Goal: Task Accomplishment & Management: Use online tool/utility

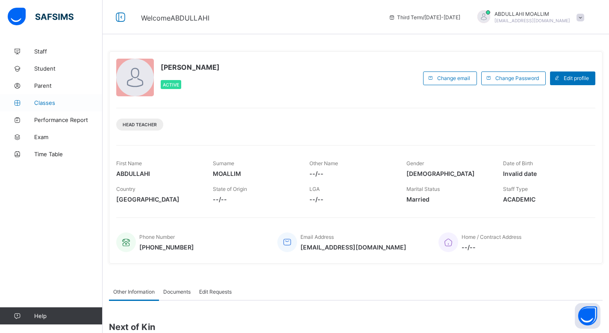
click at [47, 103] on span "Classes" at bounding box center [68, 102] width 68 height 7
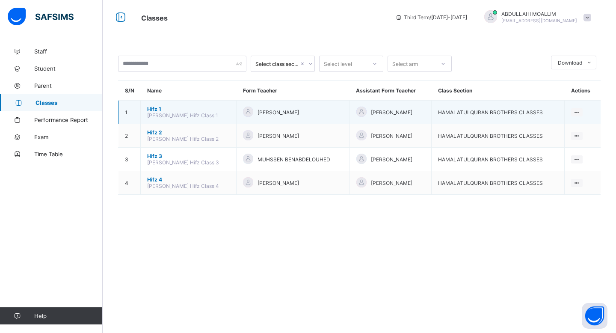
click at [153, 106] on span "Hifz 1" at bounding box center [188, 109] width 82 height 6
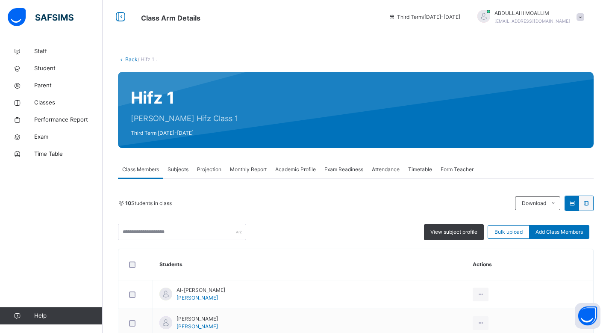
click at [211, 166] on span "Projection" at bounding box center [209, 169] width 24 height 8
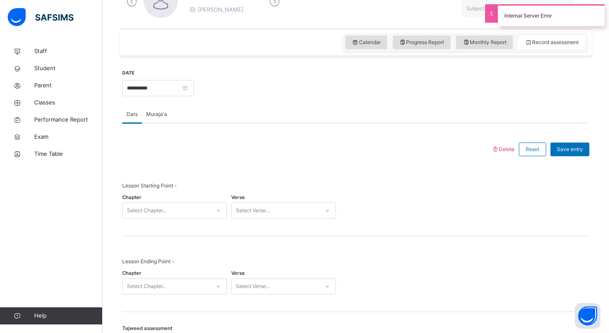
scroll to position [271, 0]
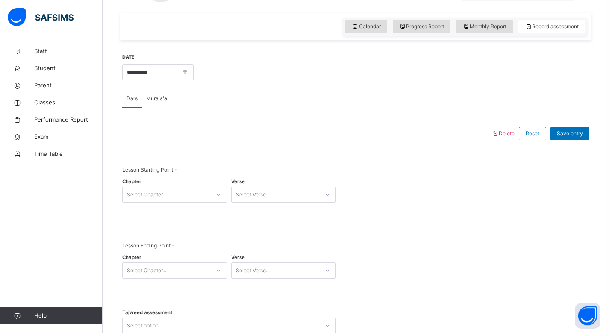
click at [174, 204] on div "Chapter Select Chapter..." at bounding box center [174, 194] width 105 height 25
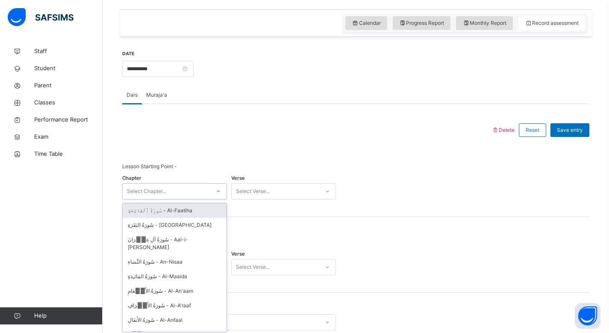
scroll to position [290, 0]
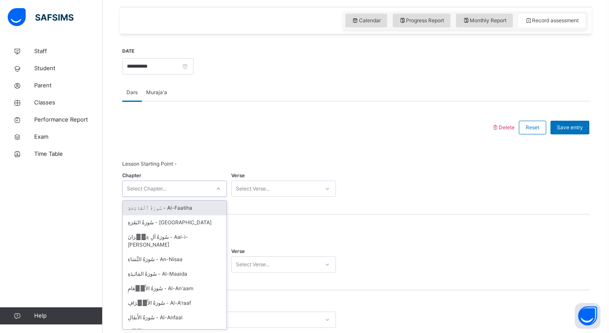
click at [186, 191] on div "Select Chapter..." at bounding box center [167, 188] width 88 height 13
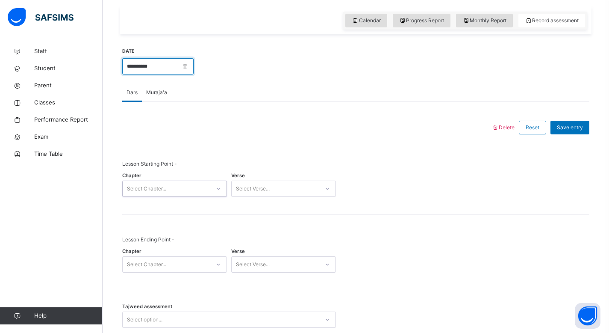
click at [185, 68] on input "**********" at bounding box center [157, 66] width 71 height 16
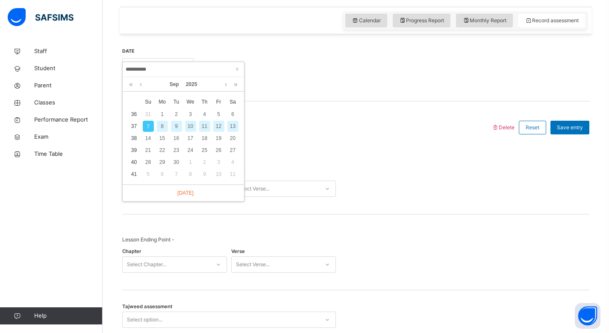
click at [279, 96] on div "Dars Muraja'a" at bounding box center [355, 93] width 467 height 18
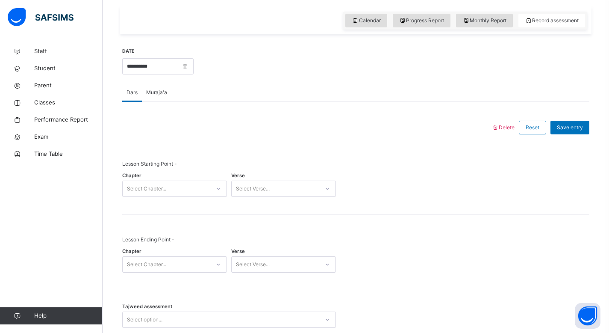
click at [155, 93] on span "Muraja'a" at bounding box center [156, 92] width 21 height 8
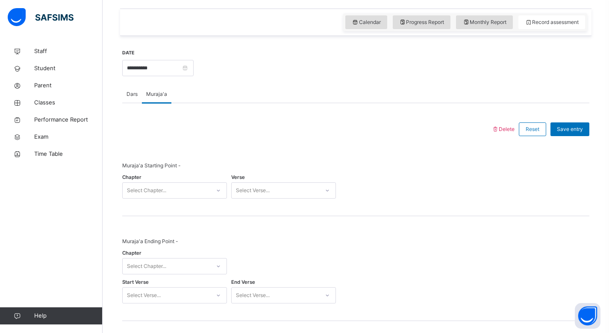
scroll to position [280, 0]
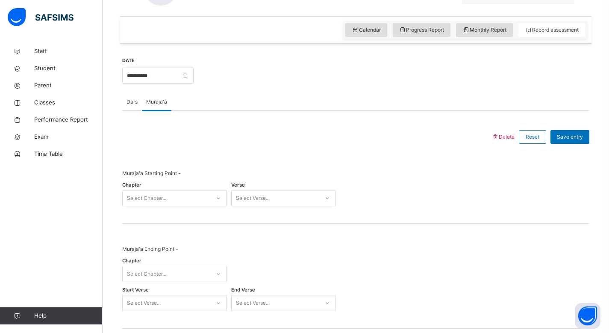
click at [136, 101] on span "Dars" at bounding box center [132, 102] width 11 height 8
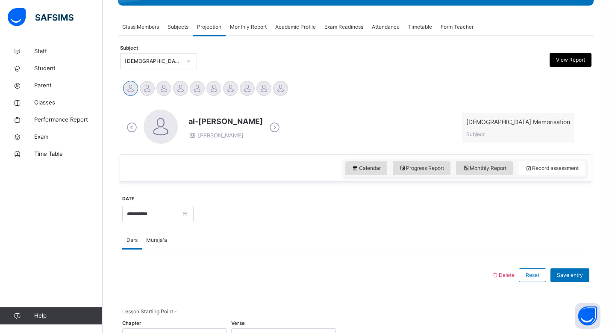
scroll to position [141, 0]
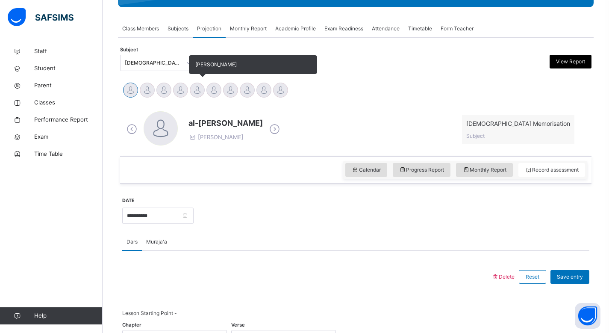
click at [197, 85] on div at bounding box center [197, 89] width 15 height 15
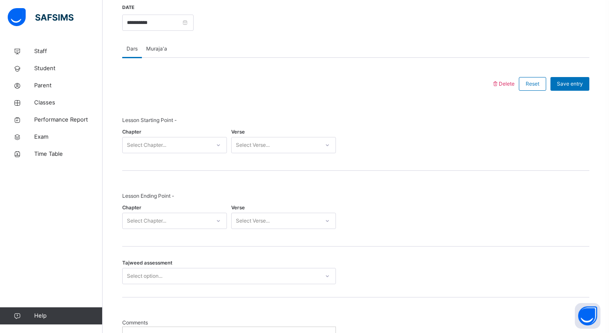
scroll to position [333, 0]
click at [158, 48] on span "Muraja'a" at bounding box center [156, 50] width 21 height 8
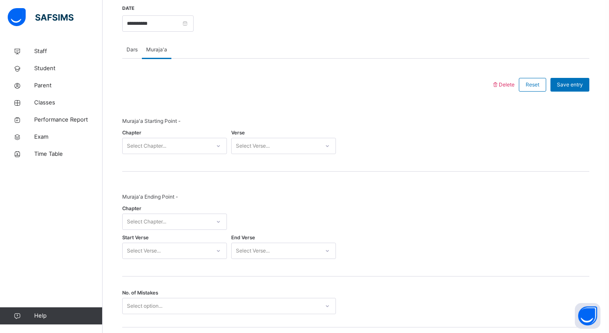
click at [215, 144] on div at bounding box center [218, 146] width 15 height 14
click at [135, 47] on span "Dars" at bounding box center [132, 49] width 11 height 8
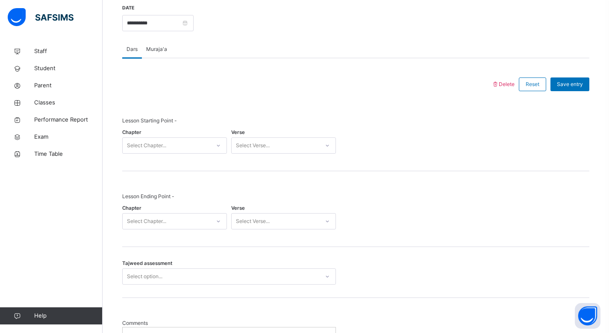
click at [217, 145] on icon at bounding box center [218, 145] width 5 height 9
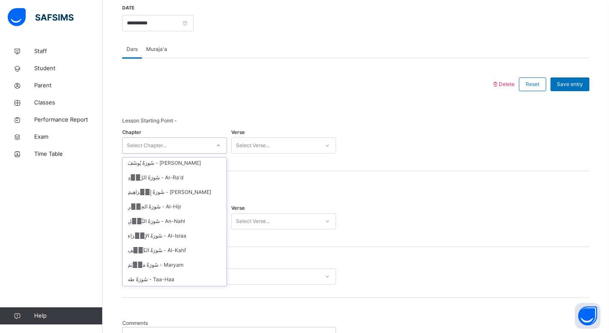
scroll to position [180, 0]
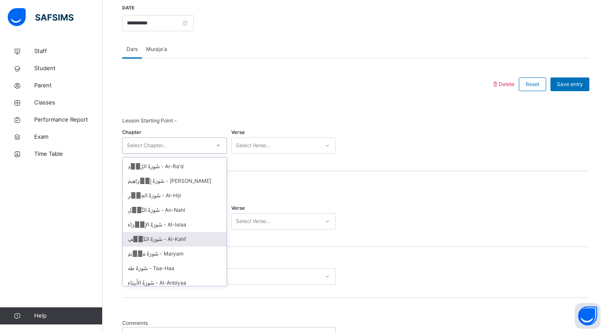
click at [151, 232] on div "سُورَةُ الكَهۡفِ - Al-Kahf" at bounding box center [175, 239] width 104 height 15
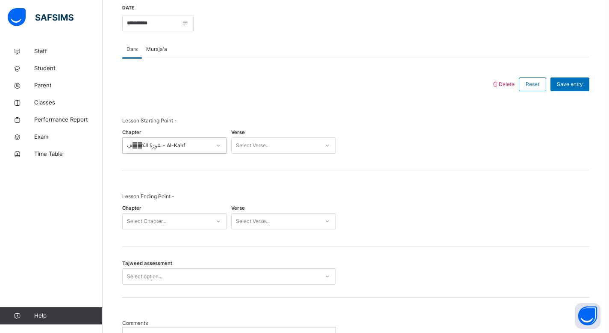
click at [315, 152] on div "Select Verse..." at bounding box center [283, 145] width 105 height 16
click at [401, 158] on div "Lesson Starting Point - Chapter سُورَةُ الكَهۡفِ - Al-Kahf Verse Select Verse..." at bounding box center [355, 133] width 467 height 76
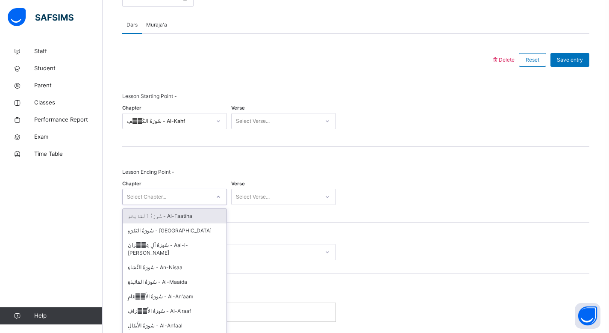
click at [219, 205] on div "option سُورَةُ ٱلْفَاتِحَةِ - Al-Faatiha focused, 1 of 114. 114 results availab…" at bounding box center [174, 197] width 105 height 16
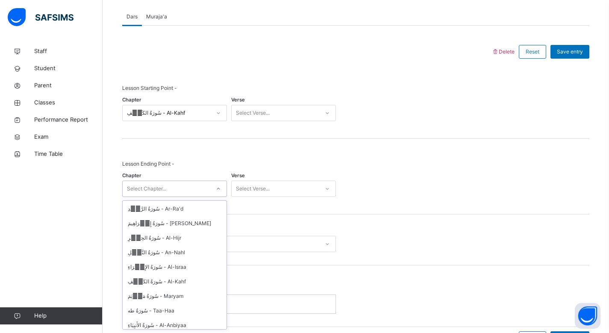
scroll to position [184, 0]
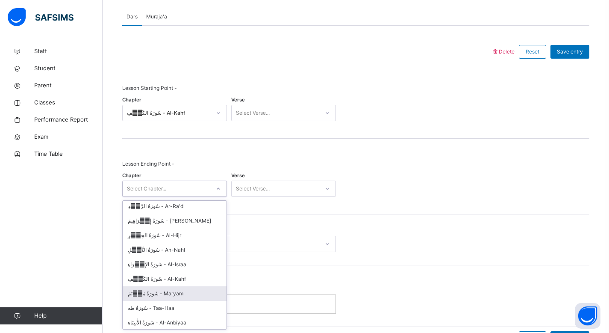
click at [161, 286] on div "سُورَةُ مَرۡيَمَ - Maryam" at bounding box center [175, 293] width 104 height 15
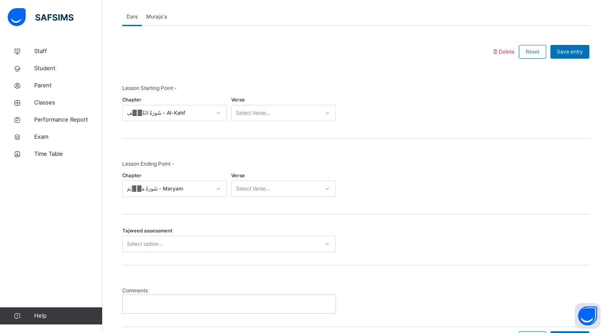
click at [398, 259] on div "Tajweed assessment Select option..." at bounding box center [355, 239] width 467 height 51
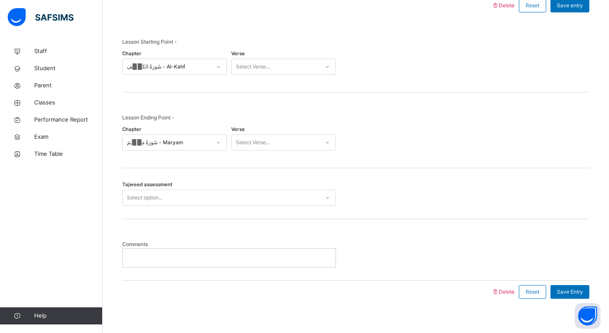
scroll to position [413, 0]
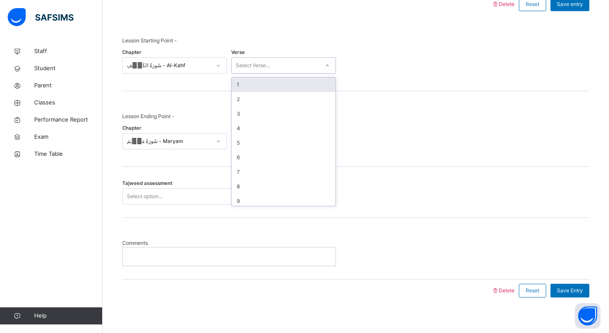
click at [323, 69] on div at bounding box center [327, 66] width 15 height 14
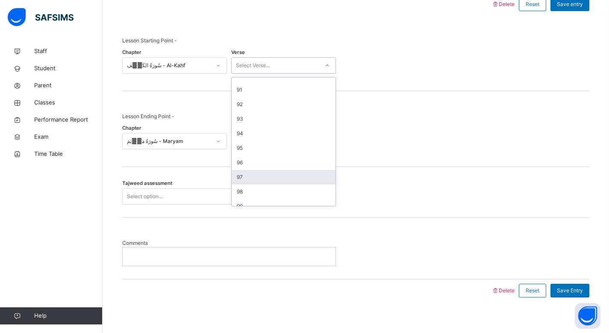
scroll to position [1305, 0]
click at [303, 195] on div "98" at bounding box center [284, 189] width 104 height 15
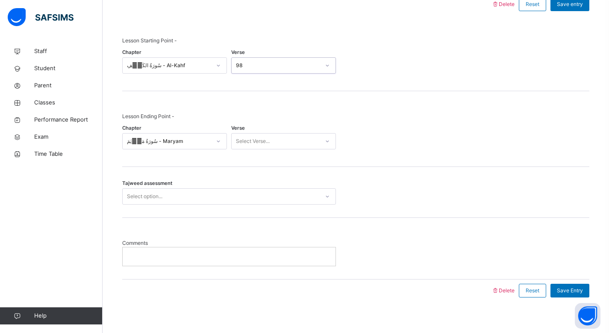
click at [328, 143] on icon at bounding box center [327, 141] width 5 height 9
click at [320, 145] on div at bounding box center [327, 141] width 15 height 14
click at [283, 255] on div "38" at bounding box center [284, 259] width 104 height 15
click at [394, 229] on div "Comments" at bounding box center [355, 248] width 467 height 61
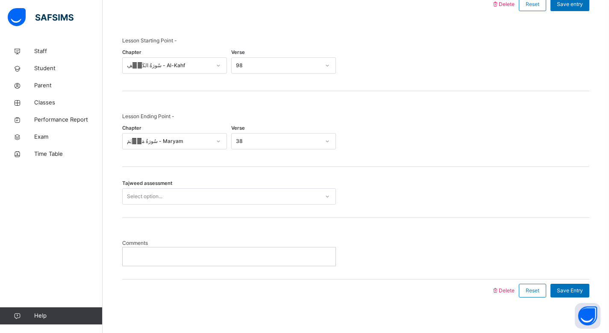
click at [312, 199] on div "Select option..." at bounding box center [221, 196] width 197 height 13
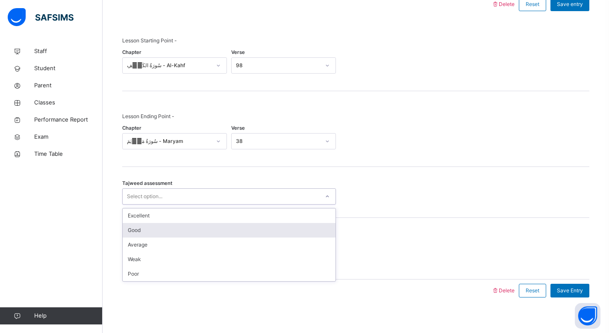
click at [275, 233] on div "Good" at bounding box center [229, 230] width 213 height 15
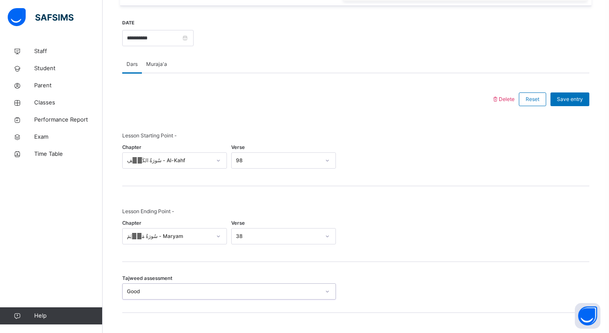
scroll to position [420, 0]
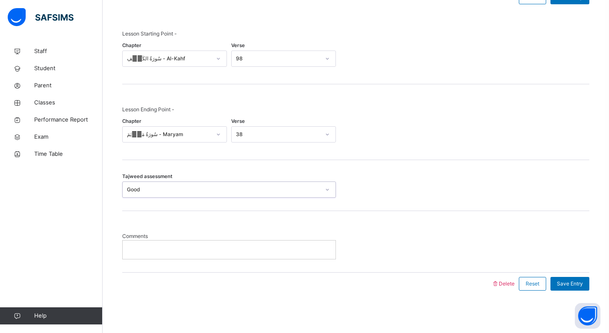
drag, startPoint x: 615, startPoint y: 212, endPoint x: 615, endPoint y: 233, distance: 20.9
click at [231, 251] on p at bounding box center [229, 249] width 200 height 8
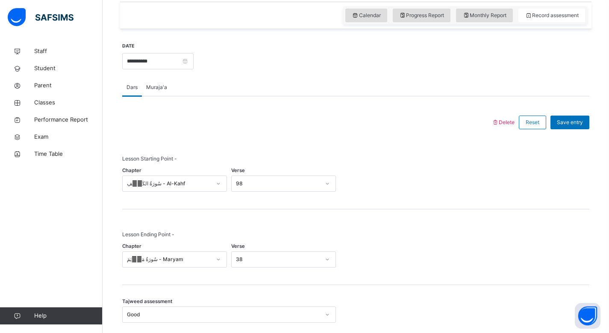
scroll to position [288, 0]
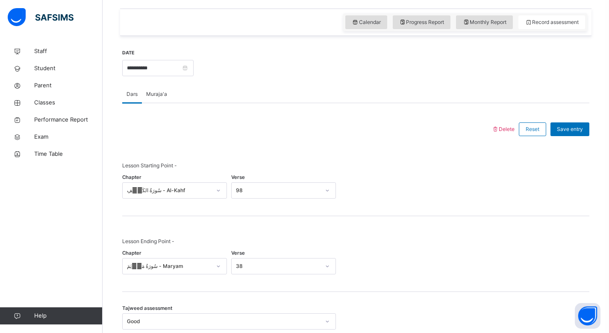
drag, startPoint x: 615, startPoint y: 221, endPoint x: 615, endPoint y: 162, distance: 58.1
click at [609, 162] on html "Class Arm Details Third Term / [DATE]-[DATE] [PERSON_NAME] [EMAIL_ADDRESS][DOMA…" at bounding box center [304, 88] width 609 height 753
click at [583, 132] on span "Save entry" at bounding box center [570, 129] width 26 height 8
click at [583, 129] on span "Save entry" at bounding box center [570, 129] width 26 height 8
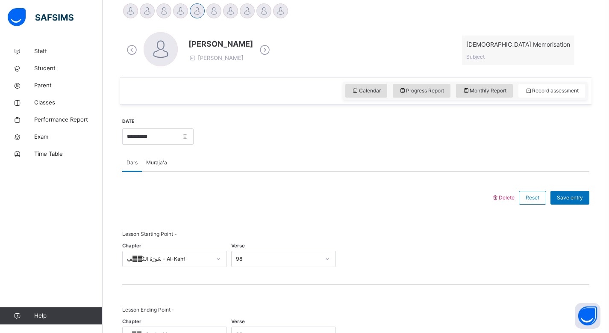
scroll to position [151, 0]
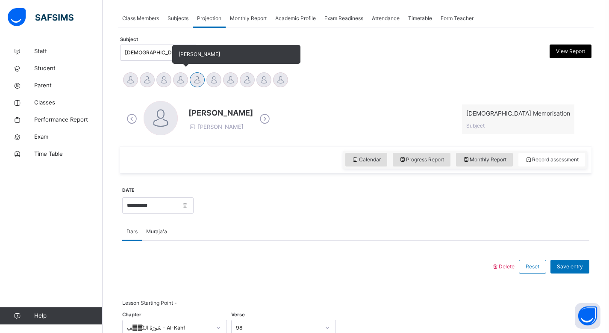
click at [179, 80] on div at bounding box center [180, 79] width 15 height 15
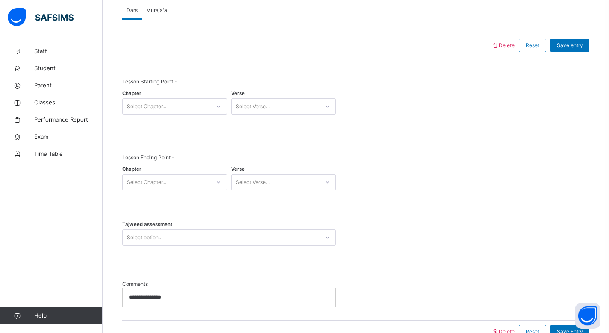
scroll to position [365, 0]
click at [155, 14] on span "Muraja'a" at bounding box center [156, 10] width 21 height 8
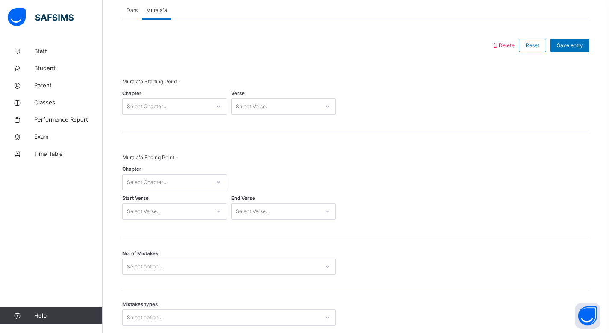
click at [209, 113] on div "Select Chapter..." at bounding box center [167, 106] width 88 height 13
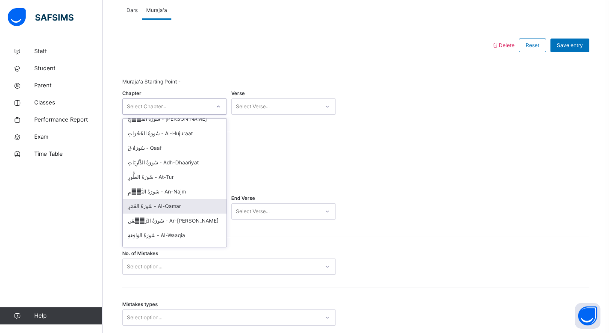
scroll to position [679, 0]
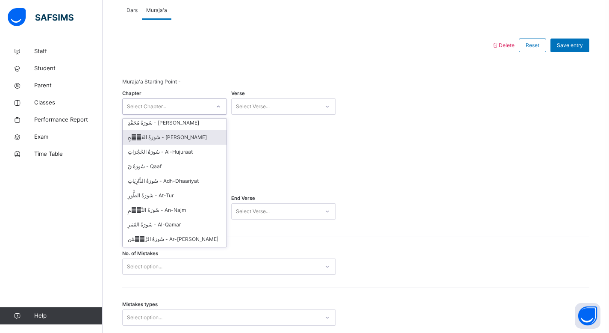
click at [165, 137] on div "سُورَةُ الفَتۡحِ - [PERSON_NAME]" at bounding box center [175, 137] width 104 height 15
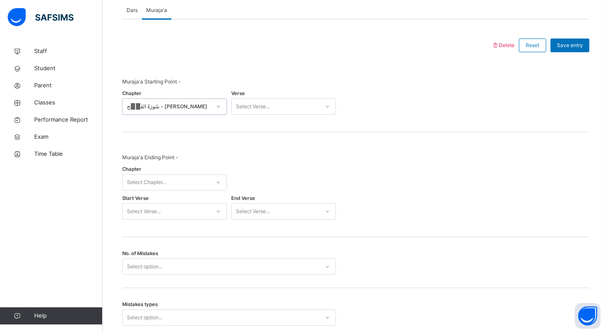
click at [270, 112] on div "Select Verse..." at bounding box center [253, 106] width 34 height 16
click at [266, 174] on div "24" at bounding box center [284, 166] width 104 height 15
click at [319, 170] on div "Muraja'a Ending Point -" at bounding box center [229, 161] width 214 height 16
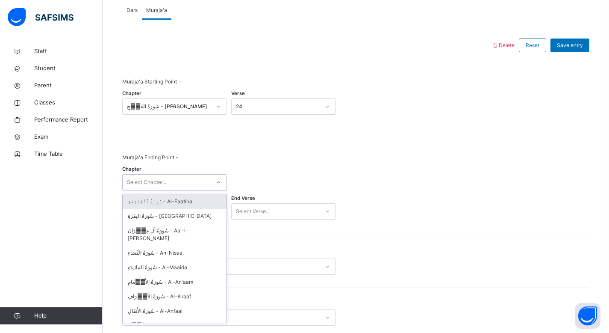
click at [216, 189] on div at bounding box center [218, 182] width 15 height 14
click at [217, 189] on div at bounding box center [218, 182] width 15 height 14
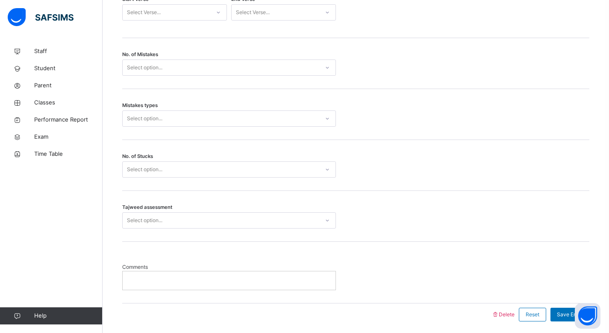
scroll to position [563, 0]
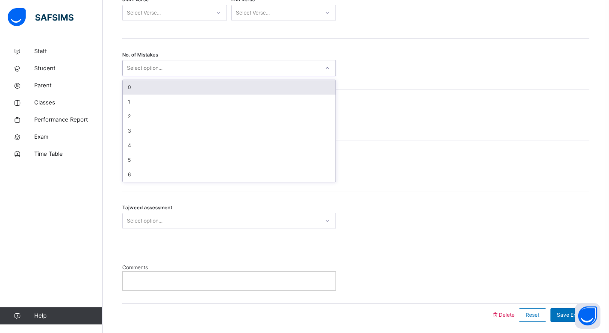
click at [330, 76] on div at bounding box center [327, 67] width 16 height 15
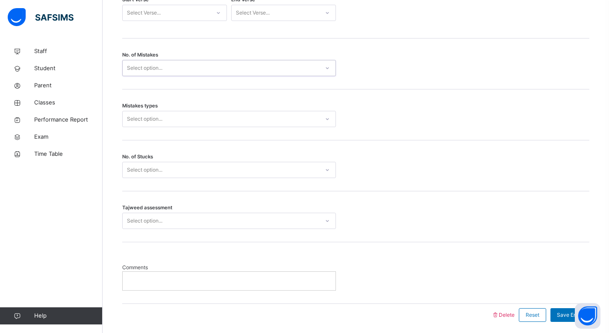
click at [330, 76] on div at bounding box center [327, 67] width 16 height 15
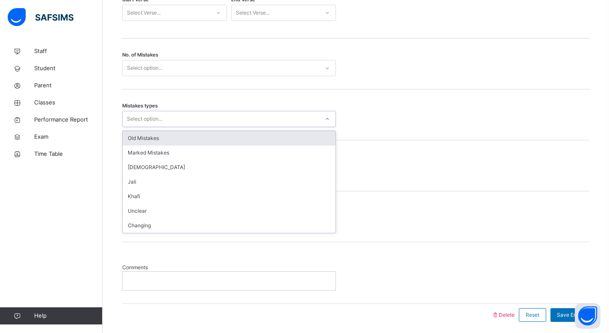
click at [335, 127] on div at bounding box center [327, 118] width 16 height 15
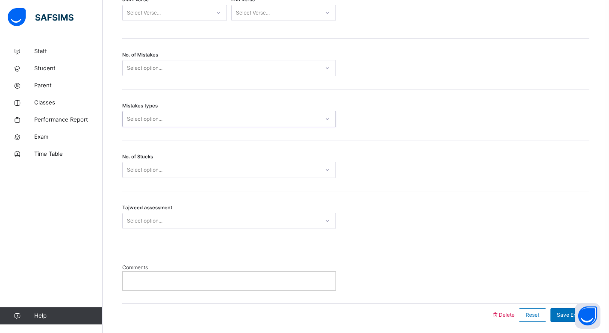
click at [327, 123] on icon at bounding box center [327, 119] width 5 height 9
click at [421, 135] on div "Mistakes types Select option..." at bounding box center [355, 114] width 467 height 51
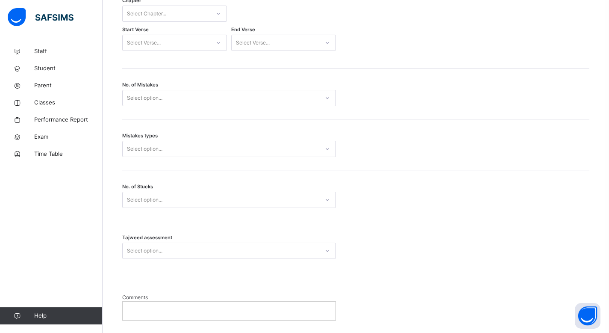
scroll to position [534, 0]
click at [328, 203] on icon at bounding box center [327, 199] width 5 height 9
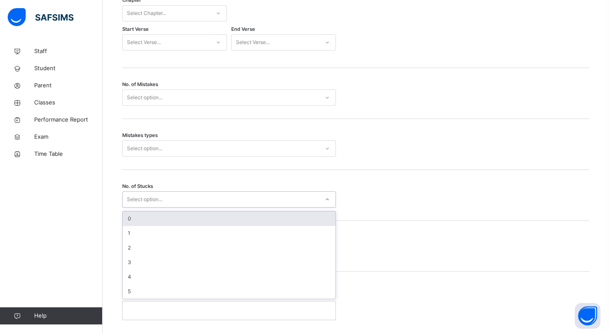
click at [328, 203] on icon at bounding box center [327, 199] width 5 height 9
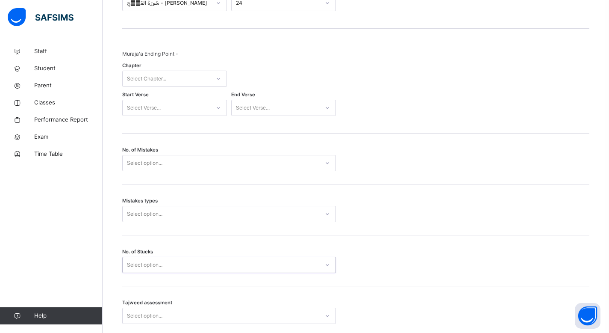
scroll to position [453, 0]
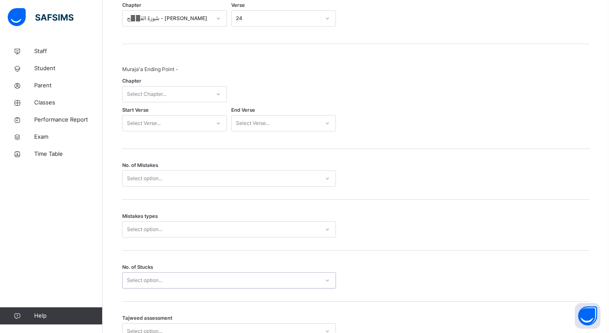
click at [202, 98] on div "Select Chapter..." at bounding box center [167, 94] width 88 height 13
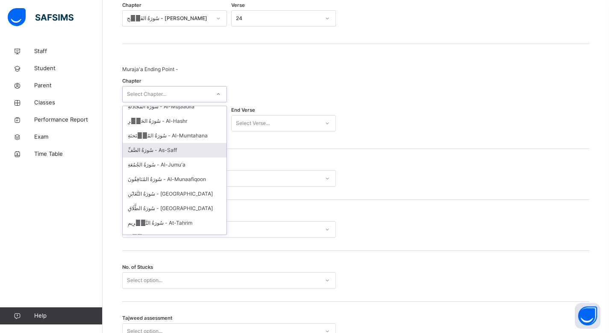
scroll to position [672, 0]
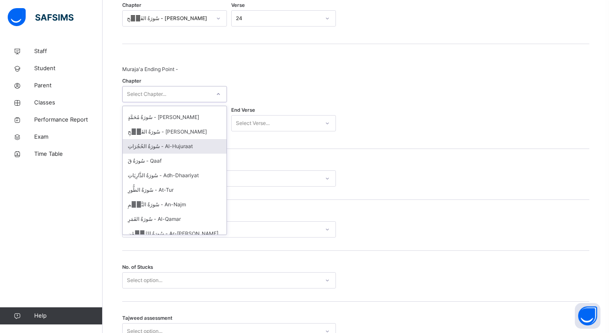
click at [157, 143] on div "سُورَةُ الحُجُرَاتِ - Al-Hujuraat" at bounding box center [175, 146] width 104 height 15
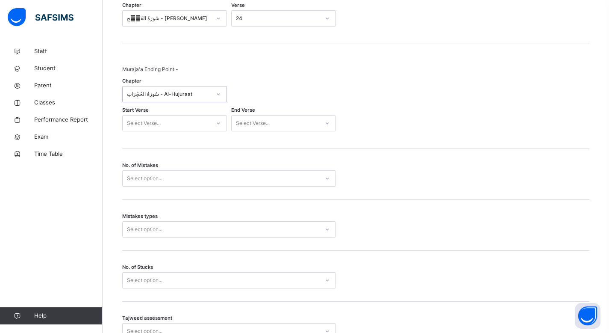
click at [280, 128] on div "Select Verse..." at bounding box center [276, 123] width 88 height 13
click at [309, 102] on div at bounding box center [283, 94] width 105 height 25
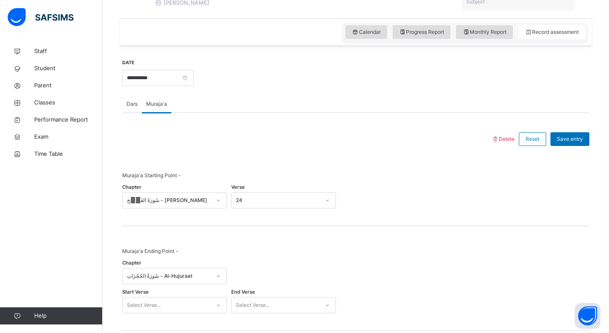
scroll to position [273, 0]
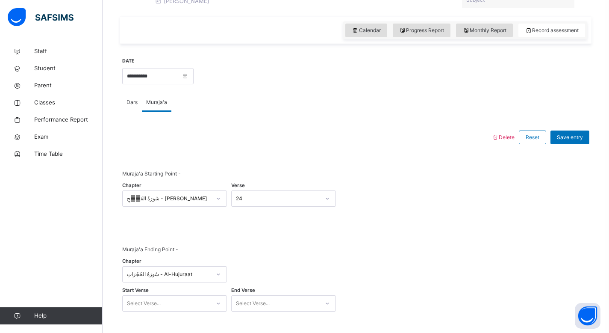
click at [135, 106] on span "Dars" at bounding box center [132, 102] width 11 height 8
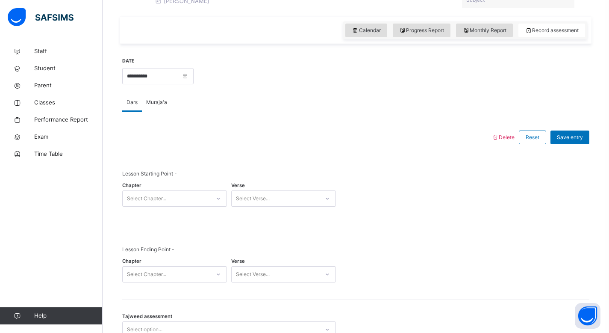
click at [161, 106] on span "Muraja'a" at bounding box center [156, 102] width 21 height 8
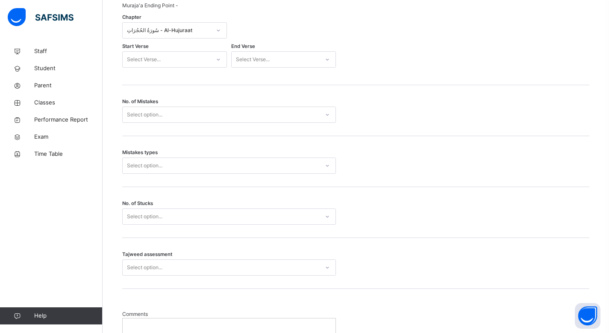
scroll to position [588, 0]
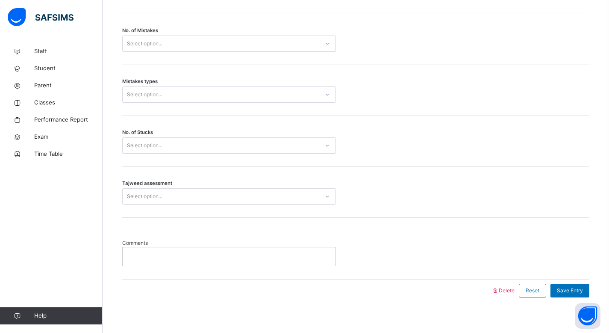
click at [334, 100] on div at bounding box center [327, 95] width 15 height 14
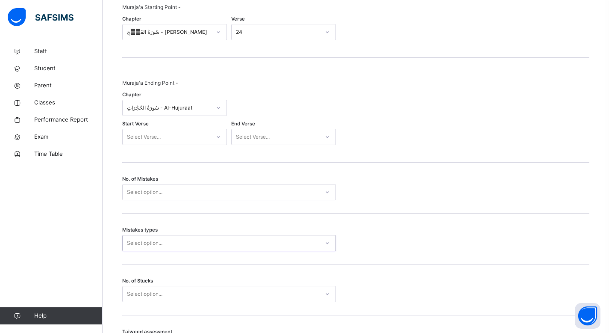
scroll to position [365, 0]
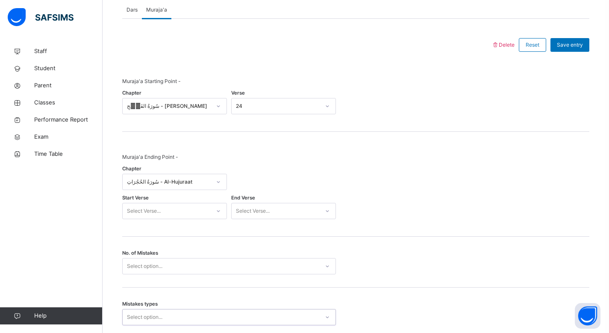
click at [451, 91] on div "Muraja'a Starting Point - Chapter سُورَةُ الفَتۡحِ - [PERSON_NAME] Verse 24" at bounding box center [355, 97] width 467 height 41
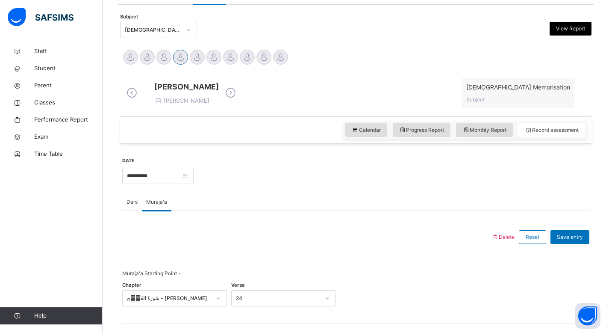
scroll to position [0, 0]
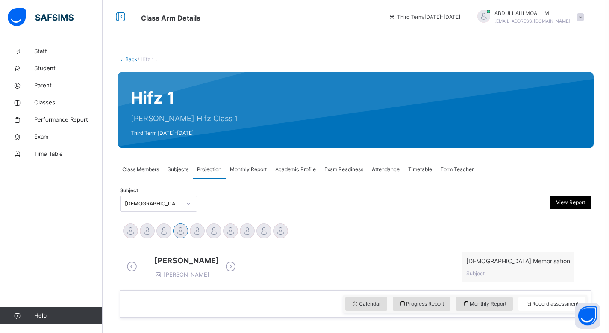
click at [395, 163] on div "Attendance" at bounding box center [386, 169] width 36 height 17
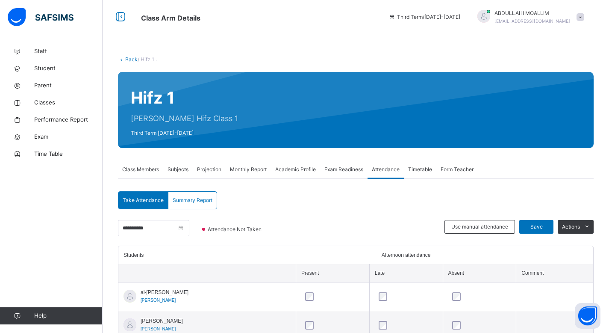
click at [192, 165] on div "Subjects" at bounding box center [177, 169] width 29 height 17
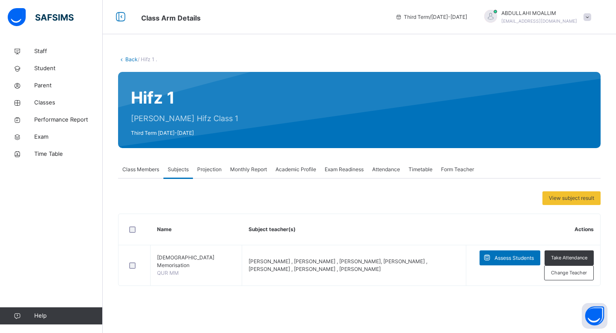
click at [207, 168] on span "Projection" at bounding box center [209, 169] width 24 height 8
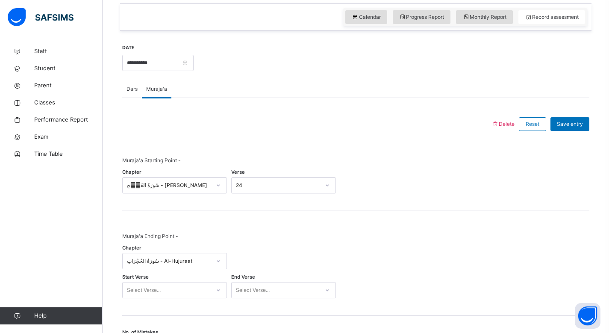
scroll to position [270, 0]
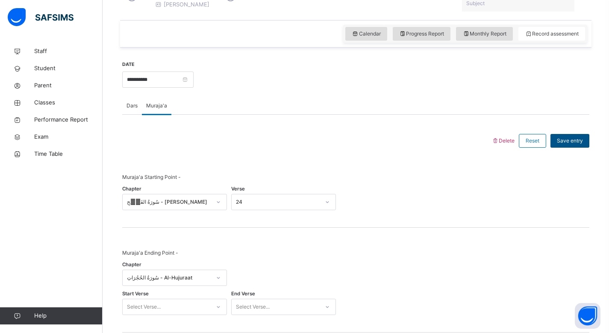
click at [570, 144] on span "Save entry" at bounding box center [570, 141] width 26 height 8
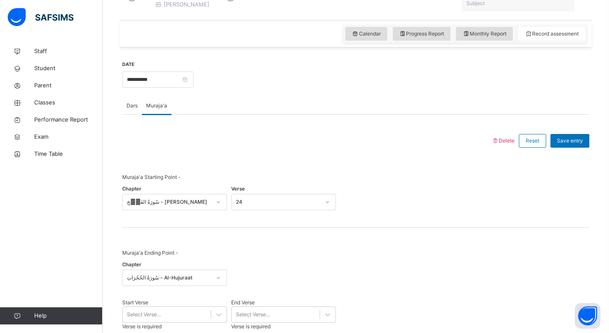
scroll to position [422, 0]
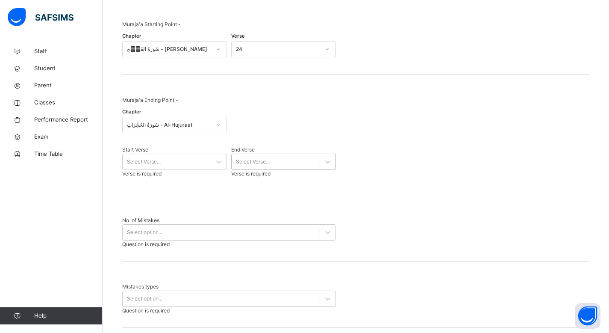
click at [310, 162] on div "Select Verse..." at bounding box center [276, 161] width 88 height 13
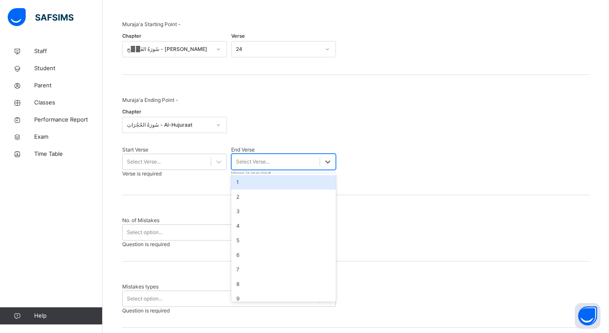
click at [415, 147] on div "Muraja'a Ending Point - Chapter سُورَةُ الحُجُرَاتِ - Al-Hujuraat Start Verse S…" at bounding box center [355, 138] width 467 height 85
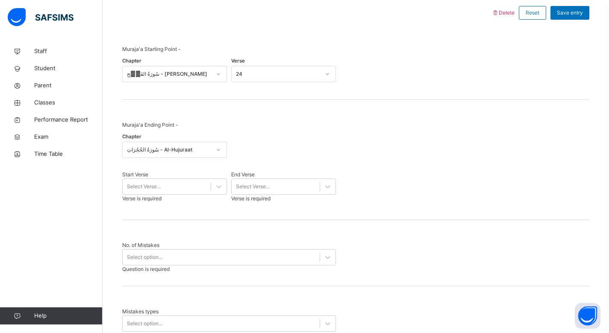
scroll to position [400, 0]
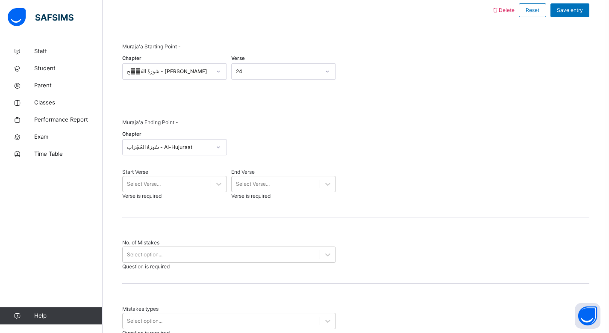
click at [203, 151] on div "سُورَةُ الحُجُرَاتِ - Al-Hujuraat" at bounding box center [169, 147] width 84 height 8
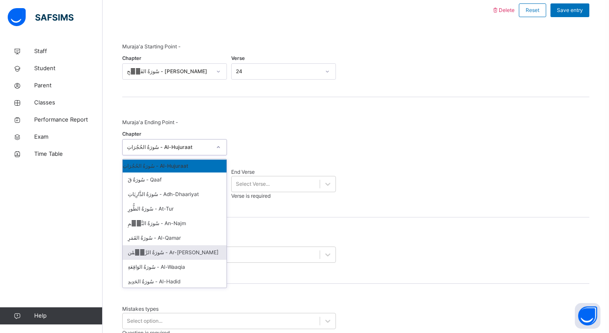
scroll to position [626, 0]
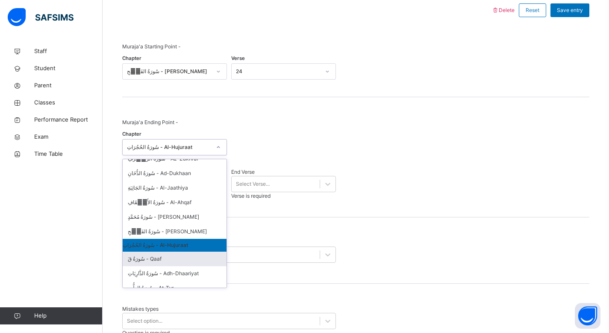
click at [149, 259] on div "سُورَةُ قٓ - Qaaf" at bounding box center [175, 258] width 104 height 15
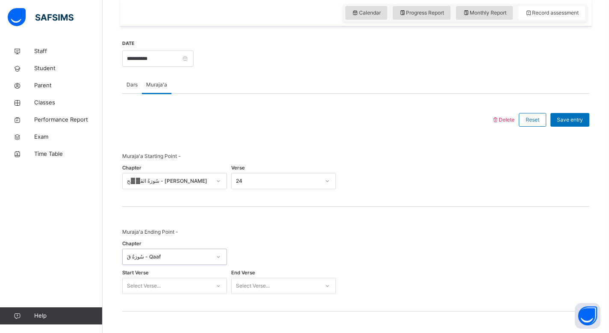
scroll to position [285, 0]
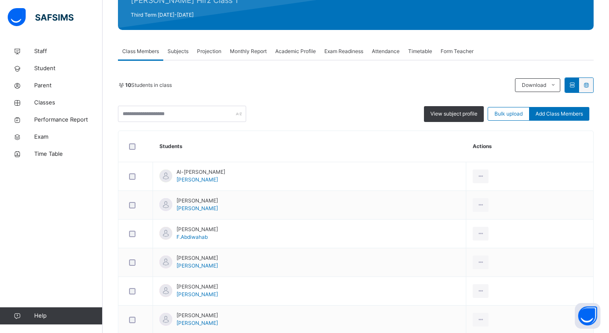
scroll to position [118, 0]
click at [204, 53] on span "Projection" at bounding box center [209, 51] width 24 height 8
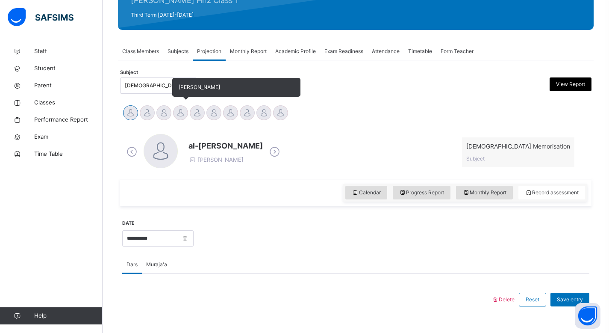
click at [179, 113] on div at bounding box center [180, 112] width 15 height 15
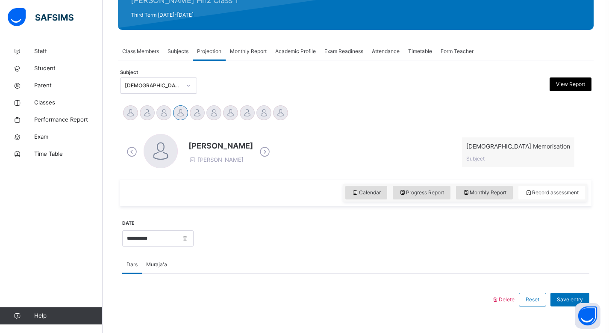
scroll to position [182, 0]
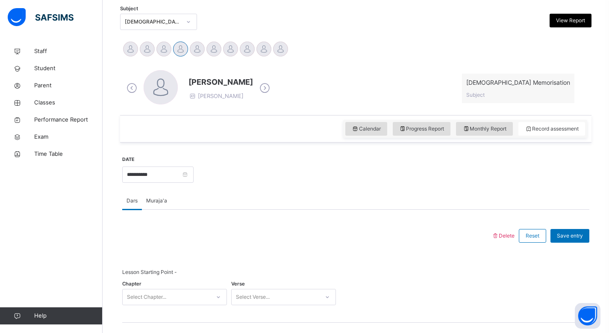
click at [149, 200] on span "Muraja'a" at bounding box center [156, 201] width 21 height 8
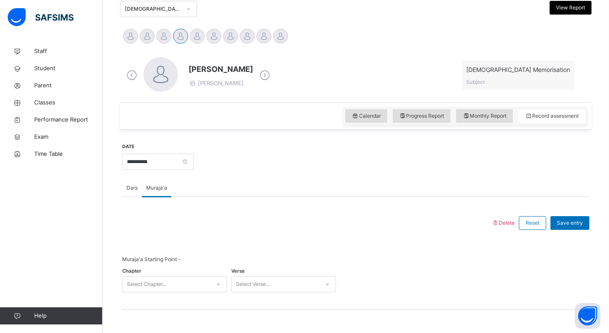
scroll to position [304, 0]
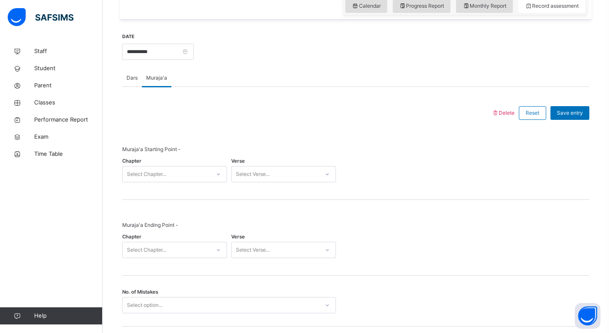
click at [211, 174] on div at bounding box center [218, 173] width 16 height 15
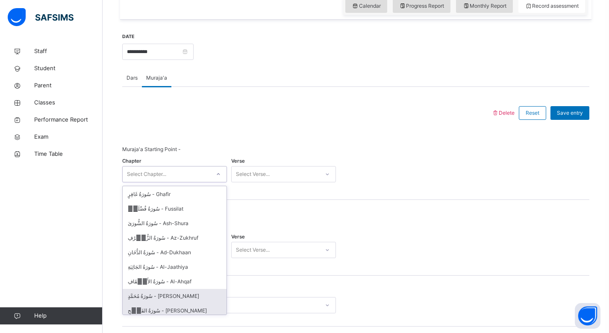
scroll to position [574, 0]
click at [149, 303] on div "سُورَةُ الفَتۡحِ - [PERSON_NAME]" at bounding box center [175, 310] width 104 height 15
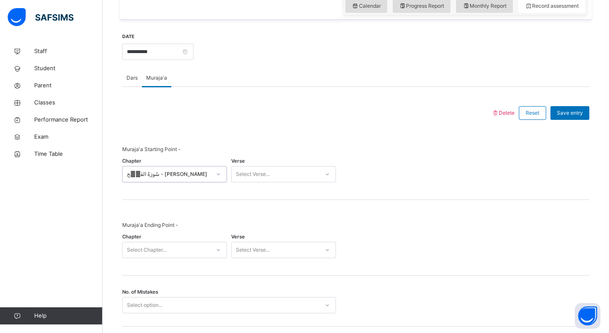
click at [290, 175] on div "Select Verse..." at bounding box center [276, 174] width 88 height 13
click at [249, 233] on div "24" at bounding box center [284, 234] width 104 height 15
click at [206, 252] on div "Select Chapter..." at bounding box center [174, 250] width 105 height 16
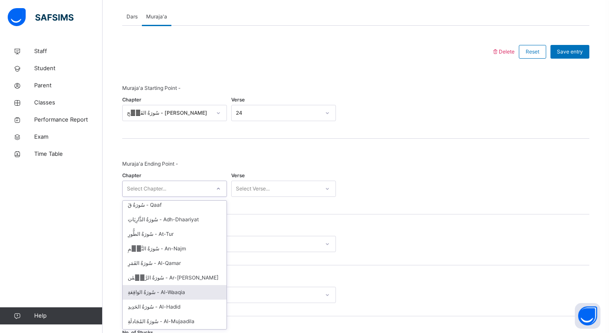
scroll to position [709, 0]
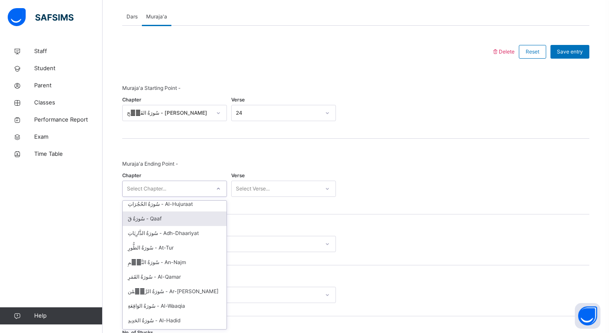
click at [160, 212] on div "سُورَةُ قٓ - Qaaf" at bounding box center [175, 218] width 104 height 15
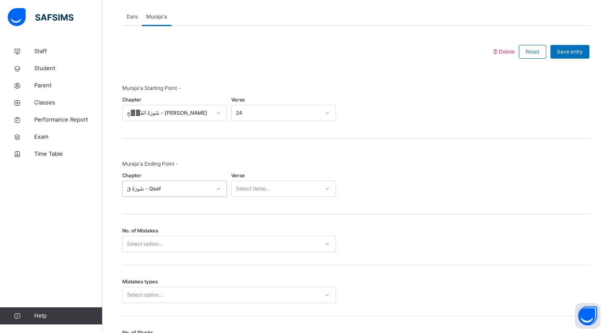
click at [270, 191] on div "Select Verse..." at bounding box center [253, 188] width 34 height 16
click at [267, 233] on div "15" at bounding box center [284, 237] width 104 height 15
click at [439, 210] on div "Muraja'a Ending Point - Chapter سُورَةُ قٓ - Qaaf Verse 15" at bounding box center [355, 176] width 467 height 76
click at [324, 245] on div "Select option..." at bounding box center [229, 244] width 214 height 16
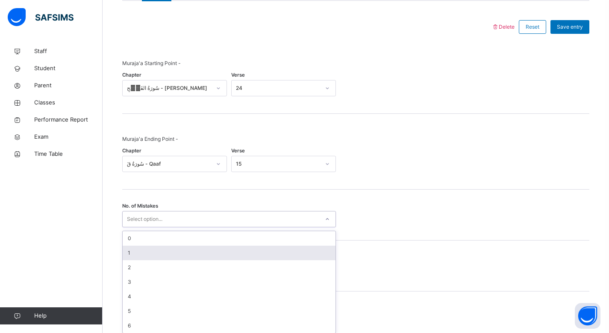
scroll to position [394, 0]
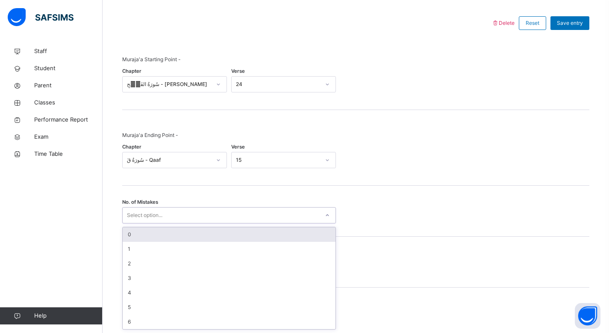
click at [275, 236] on div "0" at bounding box center [229, 234] width 213 height 15
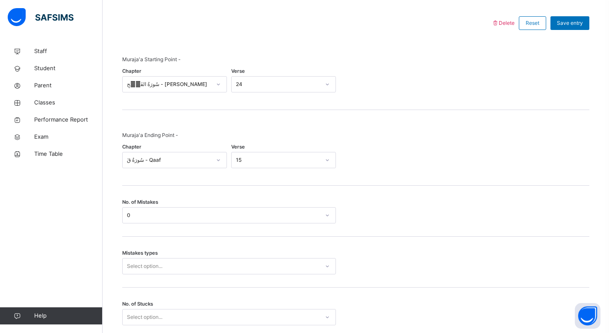
click at [423, 247] on div "Mistakes types Select option..." at bounding box center [355, 261] width 467 height 51
click at [331, 268] on div "Select option..." at bounding box center [229, 266] width 214 height 16
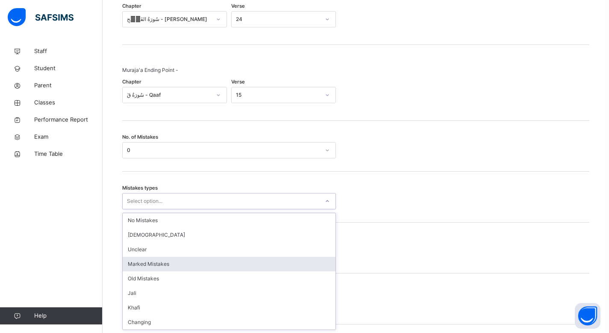
scroll to position [460, 0]
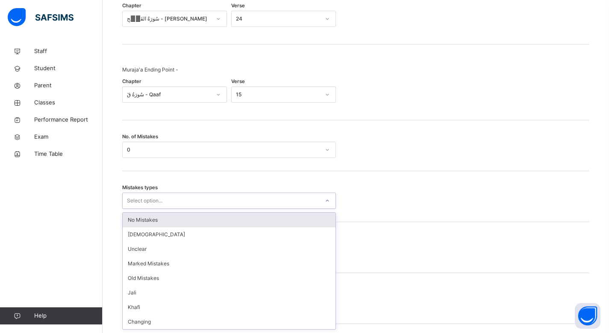
click at [159, 221] on div "No Mistakes" at bounding box center [229, 219] width 213 height 15
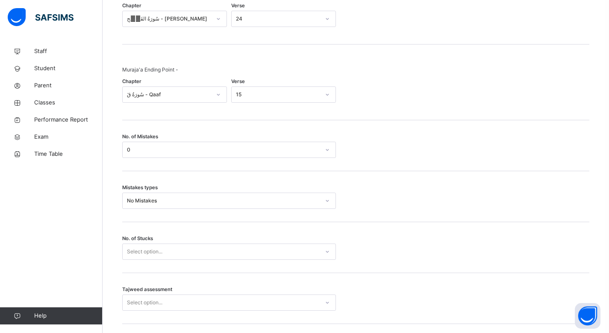
click at [439, 237] on div "No. of Stucks Select option..." at bounding box center [355, 247] width 467 height 51
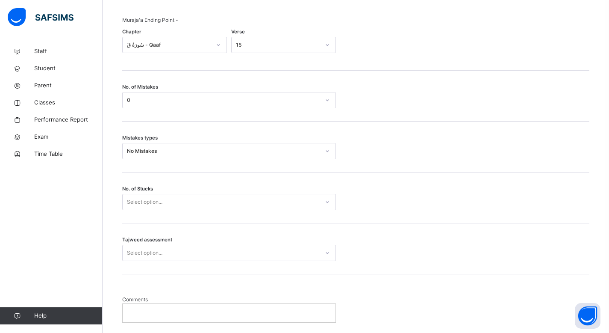
scroll to position [514, 0]
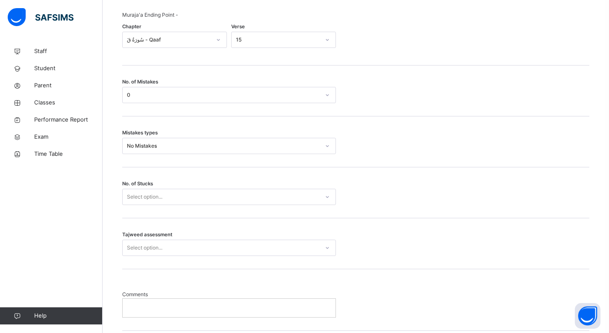
click at [323, 200] on div at bounding box center [327, 197] width 15 height 14
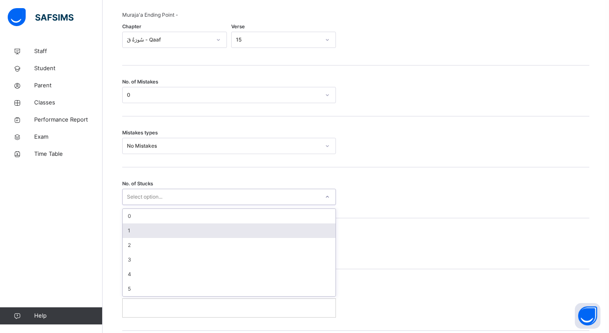
click at [231, 235] on div "1" at bounding box center [229, 230] width 213 height 15
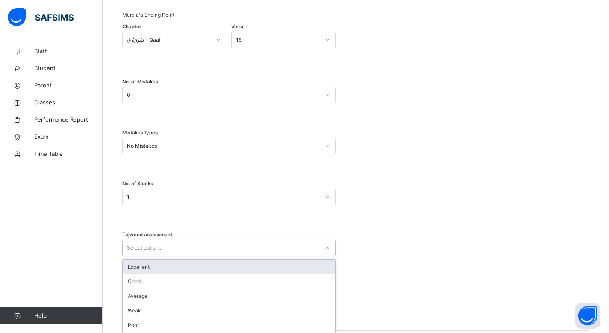
click at [306, 247] on div "Select option..." at bounding box center [221, 247] width 197 height 13
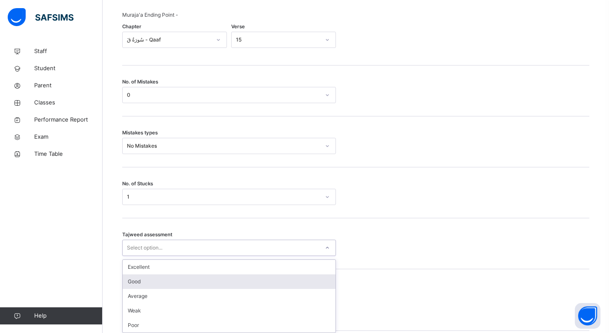
click at [233, 288] on div "Good" at bounding box center [229, 281] width 213 height 15
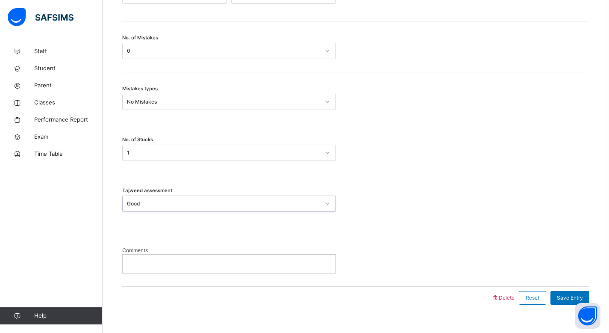
scroll to position [566, 0]
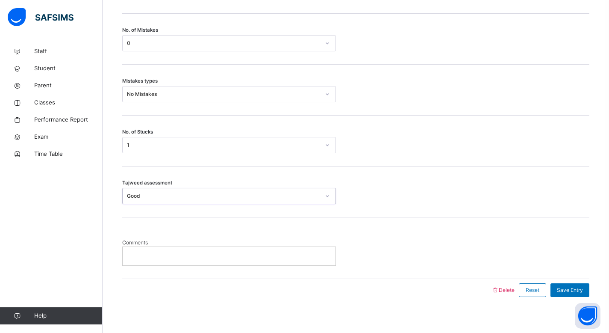
click at [286, 261] on div at bounding box center [229, 256] width 213 height 18
click at [573, 288] on span "Save Entry" at bounding box center [570, 290] width 26 height 8
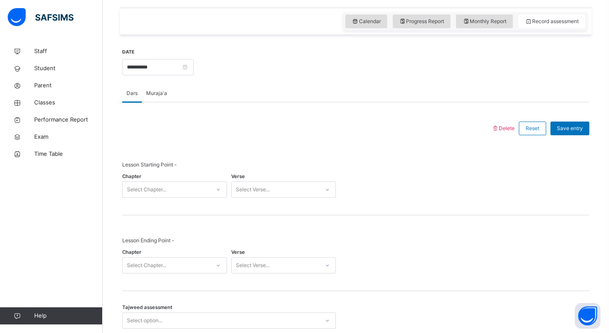
scroll to position [288, 0]
click at [505, 24] on span "Monthly Report" at bounding box center [485, 23] width 44 height 8
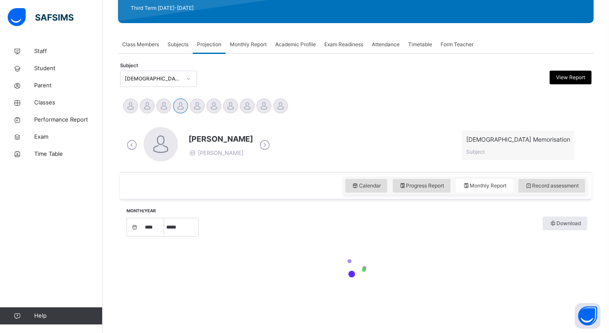
select select "****"
select select "*"
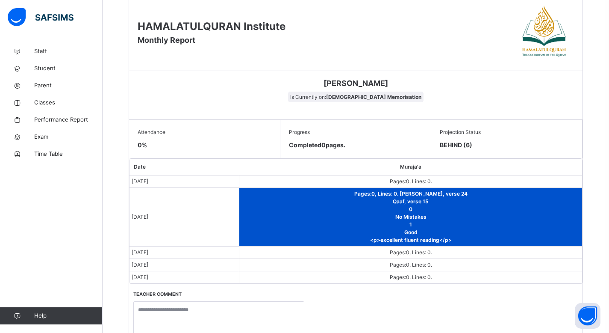
scroll to position [458, 0]
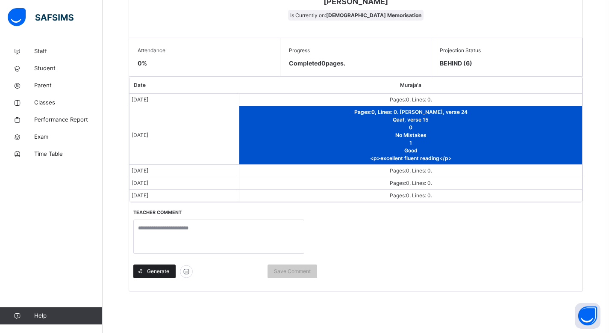
click at [150, 270] on span "Generate" at bounding box center [158, 271] width 22 height 8
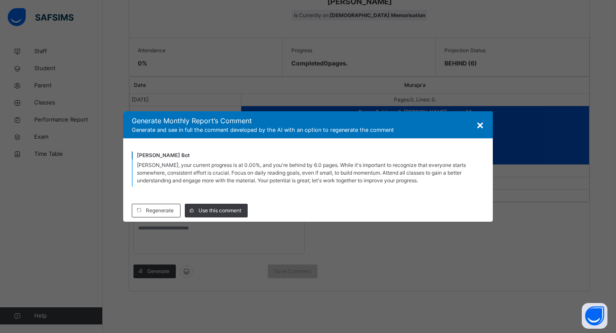
click at [479, 125] on span "×" at bounding box center [480, 124] width 8 height 15
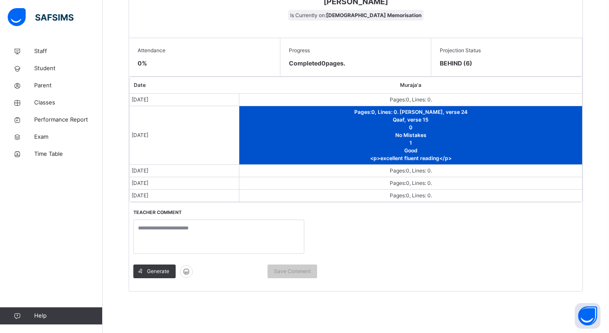
click at [462, 250] on div "Date Muraja'a Sep 3, 2025 Pages: 0 , Lines: 0 . Sep 7, 2025 Pages: 0 , Lines: 0…" at bounding box center [356, 184] width 454 height 214
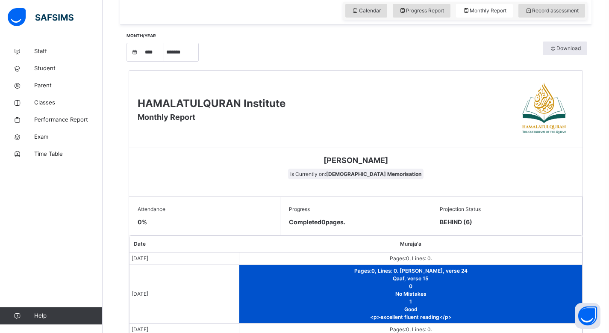
scroll to position [248, 0]
